Goal: Obtain resource: Obtain resource

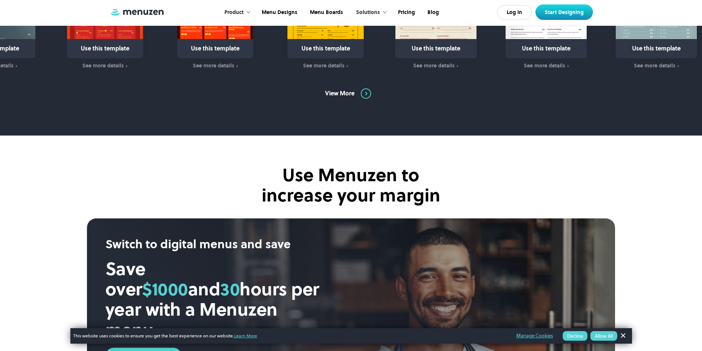
scroll to position [406, 0]
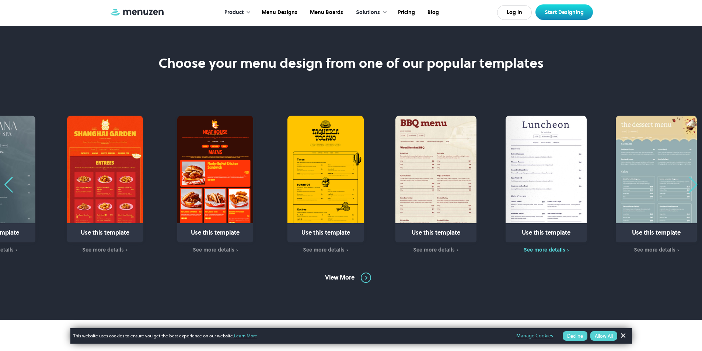
click at [552, 250] on div "See more details" at bounding box center [545, 250] width 42 height 6
click at [552, 251] on div "See more details" at bounding box center [545, 250] width 42 height 6
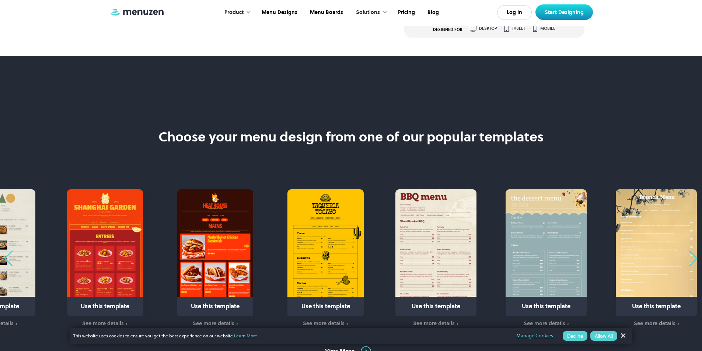
scroll to position [406, 0]
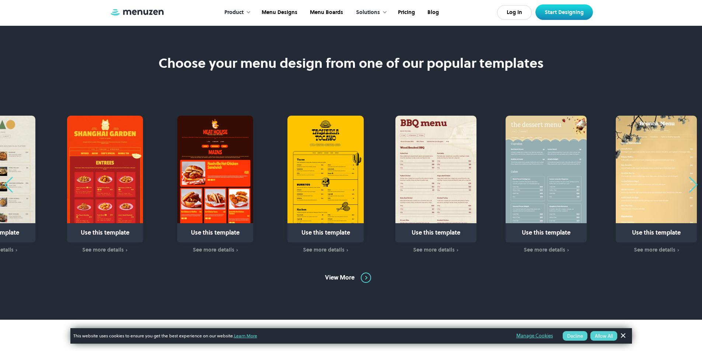
click at [692, 184] on div "Next slide" at bounding box center [694, 185] width 10 height 16
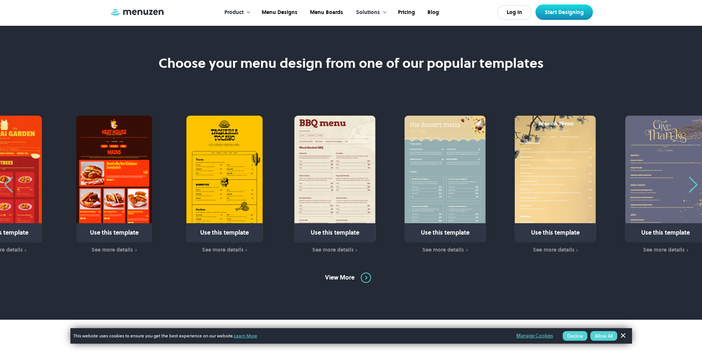
click at [695, 187] on div "Next slide" at bounding box center [694, 185] width 10 height 16
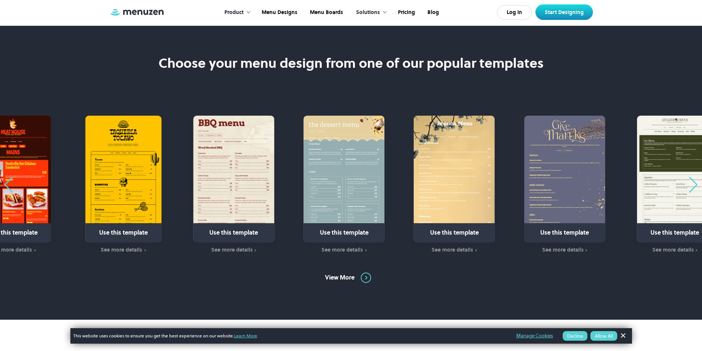
click at [695, 187] on div "Next slide" at bounding box center [694, 185] width 10 height 16
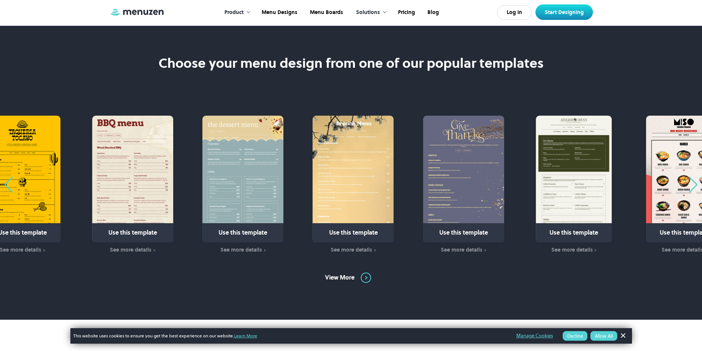
click at [695, 187] on div "Next slide" at bounding box center [694, 185] width 10 height 16
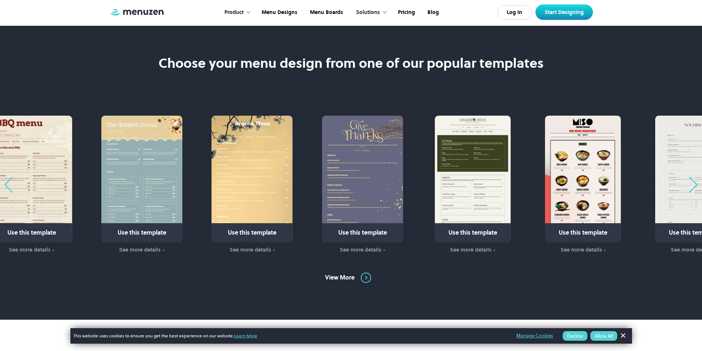
click at [695, 188] on div "Next slide" at bounding box center [694, 185] width 10 height 16
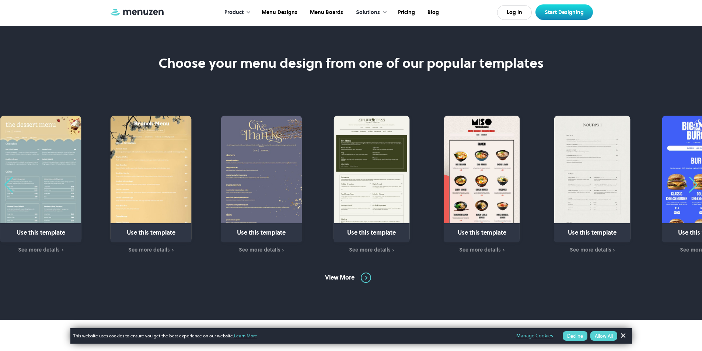
click at [693, 183] on div "Next slide" at bounding box center [694, 185] width 10 height 16
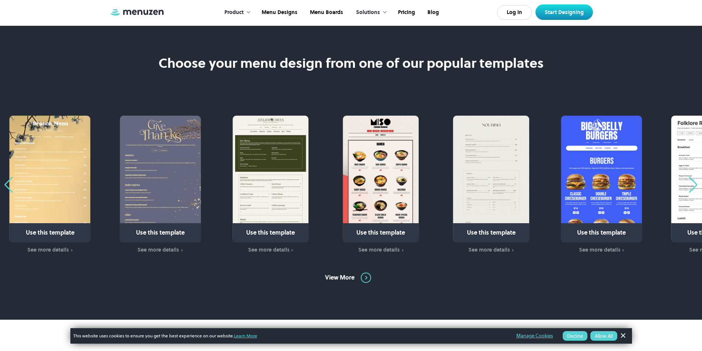
click at [693, 182] on div "Next slide" at bounding box center [694, 185] width 10 height 16
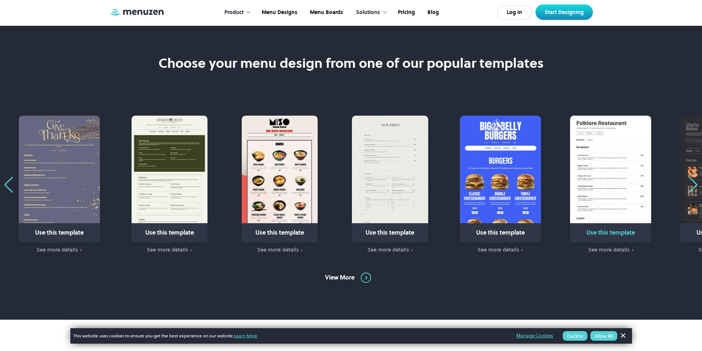
click at [622, 182] on img "12 / 31" at bounding box center [610, 179] width 81 height 127
